Goal: Information Seeking & Learning: Learn about a topic

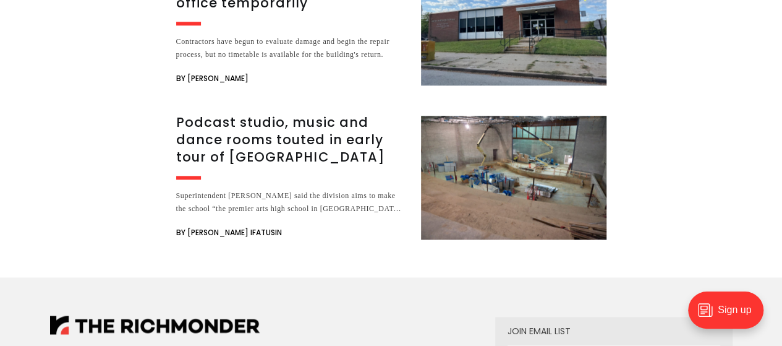
scroll to position [3091, 0]
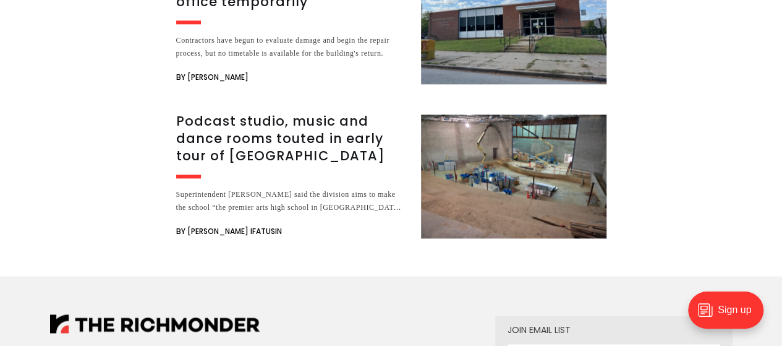
click at [236, 314] on img at bounding box center [155, 323] width 210 height 19
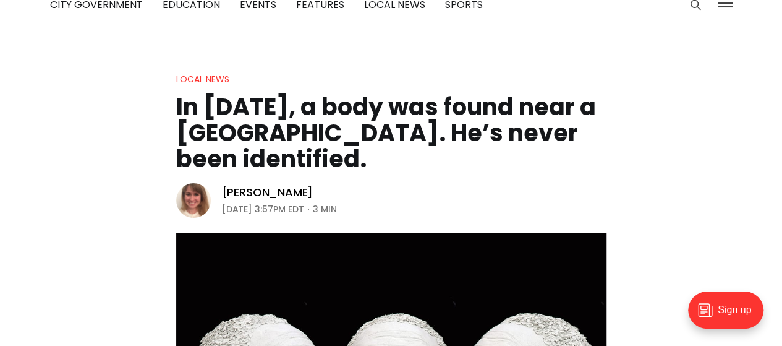
scroll to position [0, 0]
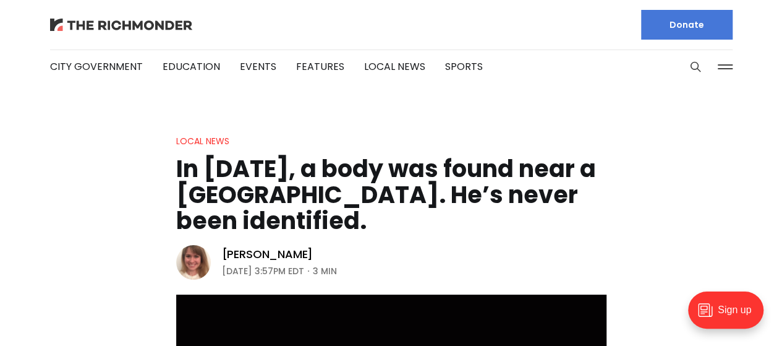
click at [116, 23] on img at bounding box center [121, 25] width 142 height 12
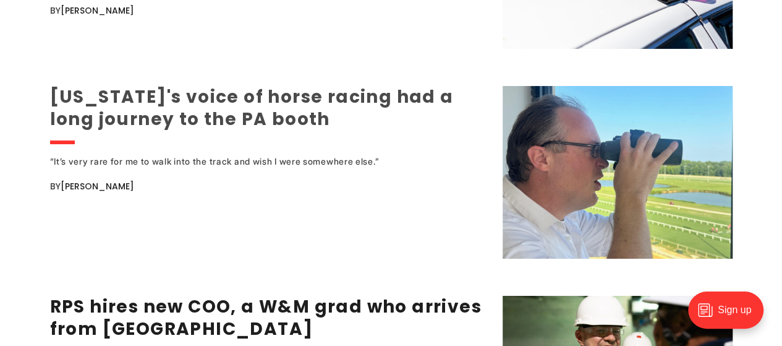
scroll to position [2275, 0]
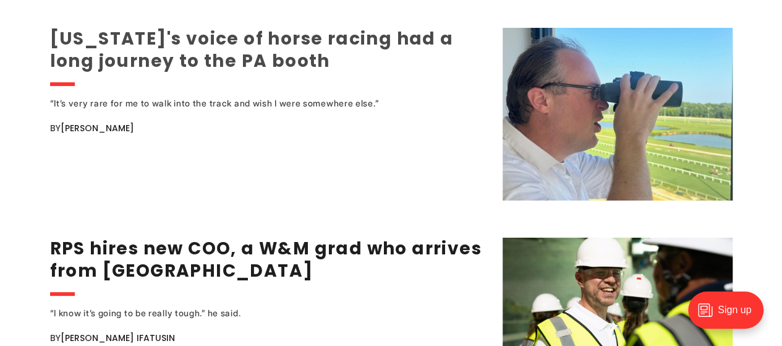
click at [189, 54] on link "[US_STATE]'s voice of horse racing had a long journey to the PA booth" at bounding box center [252, 50] width 404 height 46
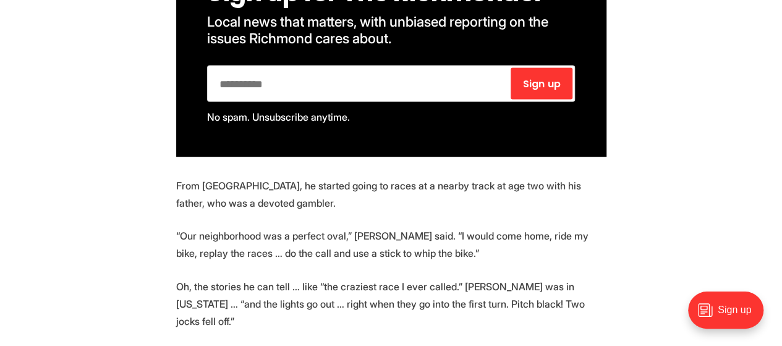
scroll to position [1353, 0]
